Goal: Task Accomplishment & Management: Manage account settings

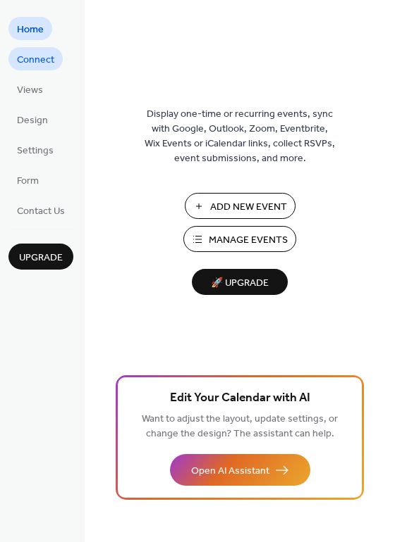
click at [45, 65] on span "Connect" at bounding box center [35, 60] width 37 height 15
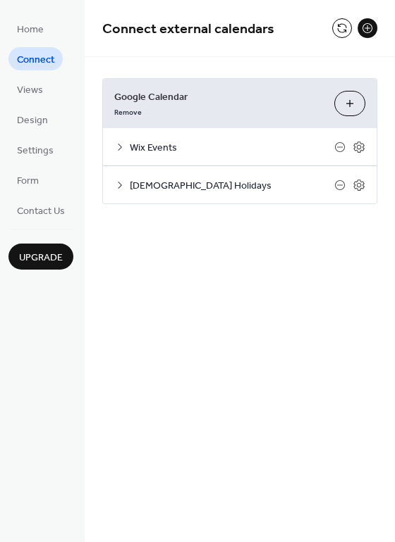
click at [211, 104] on span "Google Calendar" at bounding box center [218, 97] width 209 height 15
click at [42, 156] on span "Settings" at bounding box center [35, 151] width 37 height 15
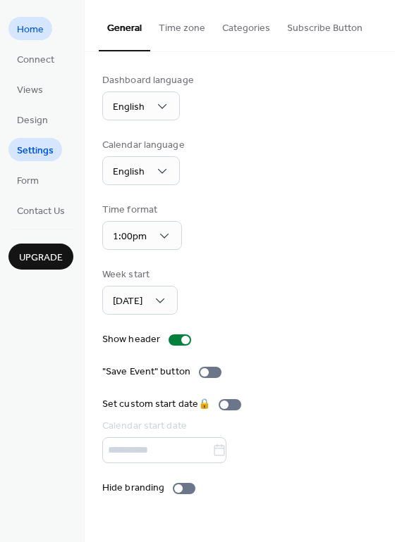
click at [30, 30] on span "Home" at bounding box center [30, 30] width 27 height 15
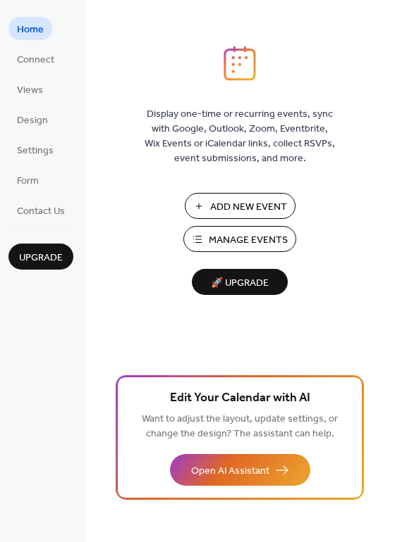
click at [227, 248] on span "Manage Events" at bounding box center [248, 240] width 79 height 15
